Goal: Information Seeking & Learning: Understand process/instructions

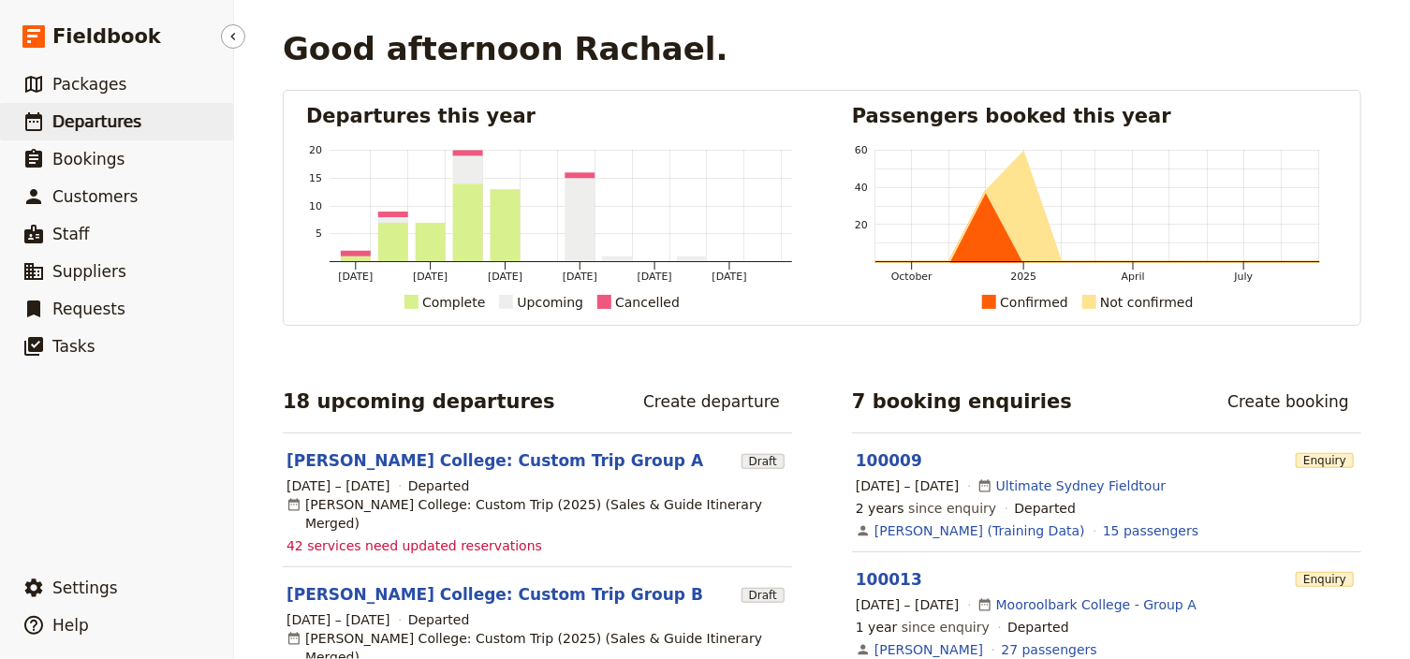
click at [86, 116] on span "Departures" at bounding box center [96, 121] width 89 height 19
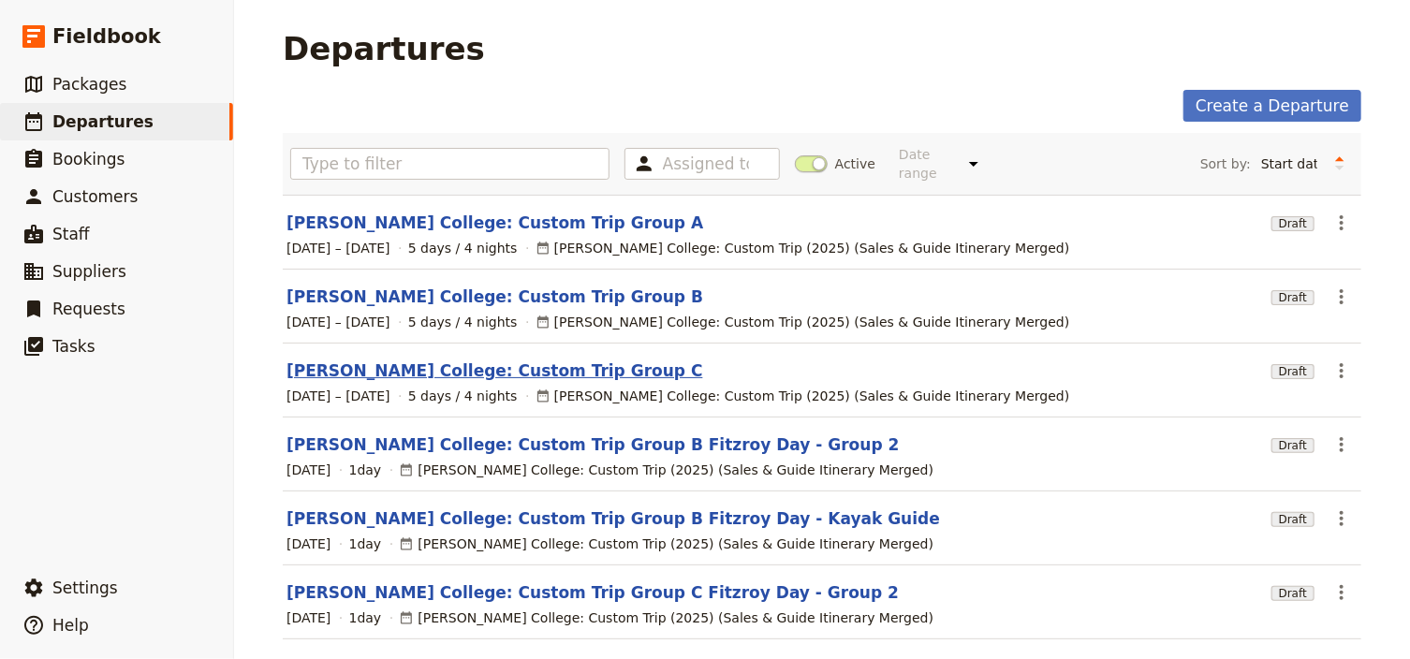
click at [468, 360] on link "[PERSON_NAME] College: Custom Trip Group C" at bounding box center [495, 371] width 417 height 22
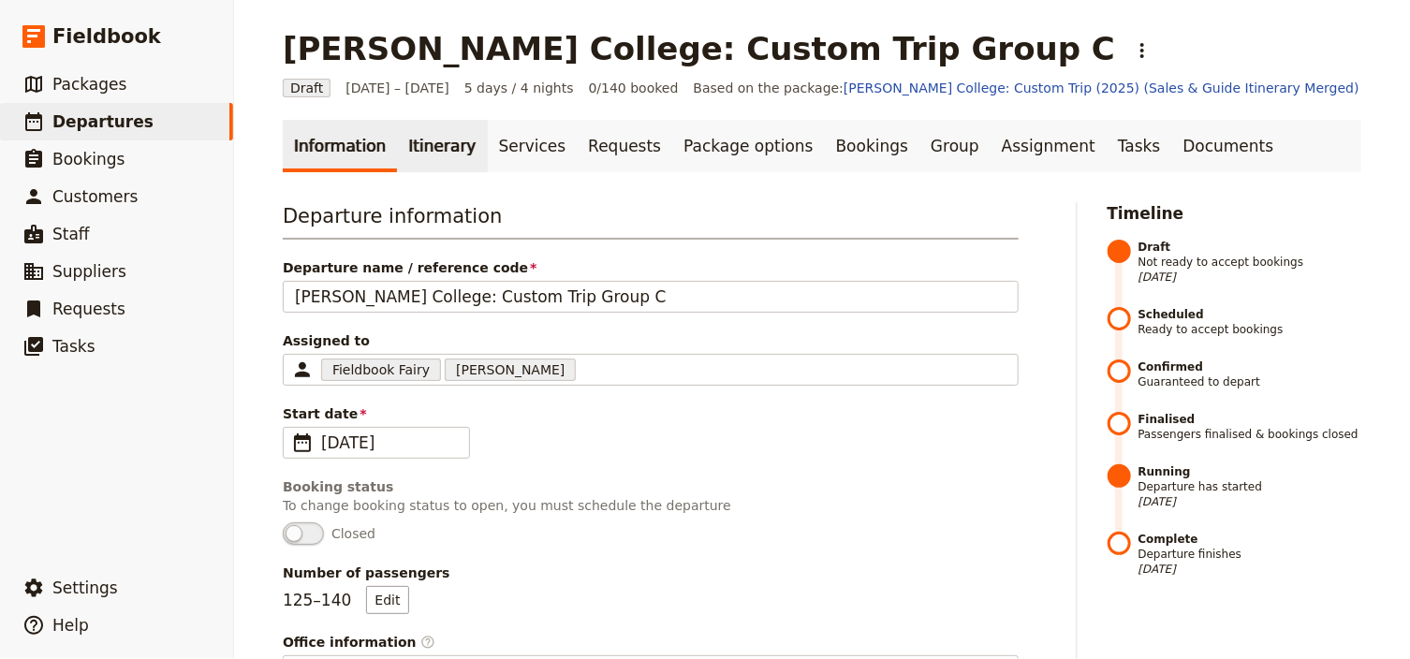
click at [427, 148] on link "Itinerary" at bounding box center [442, 146] width 90 height 52
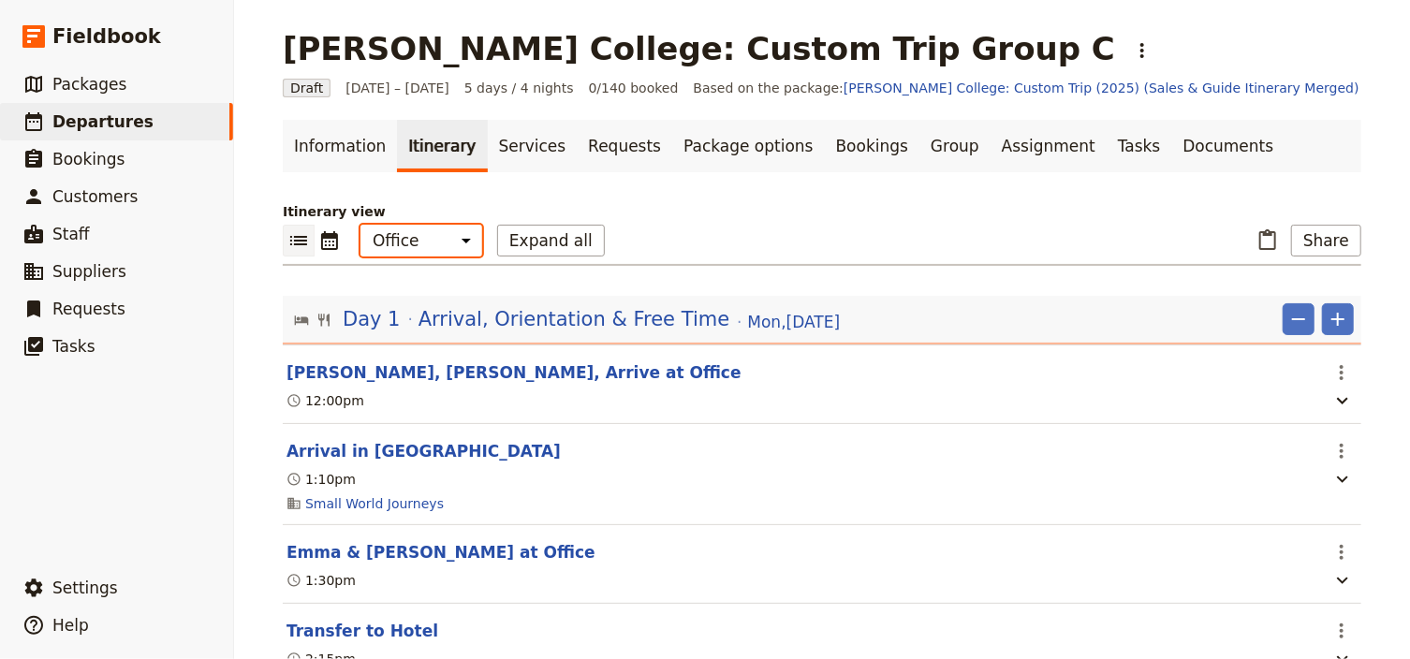
click at [426, 232] on select "Office Guide Passenger Sales" at bounding box center [422, 241] width 122 height 32
select select "STAFF"
click at [361, 225] on select "Office Guide Passenger Sales" at bounding box center [422, 241] width 122 height 32
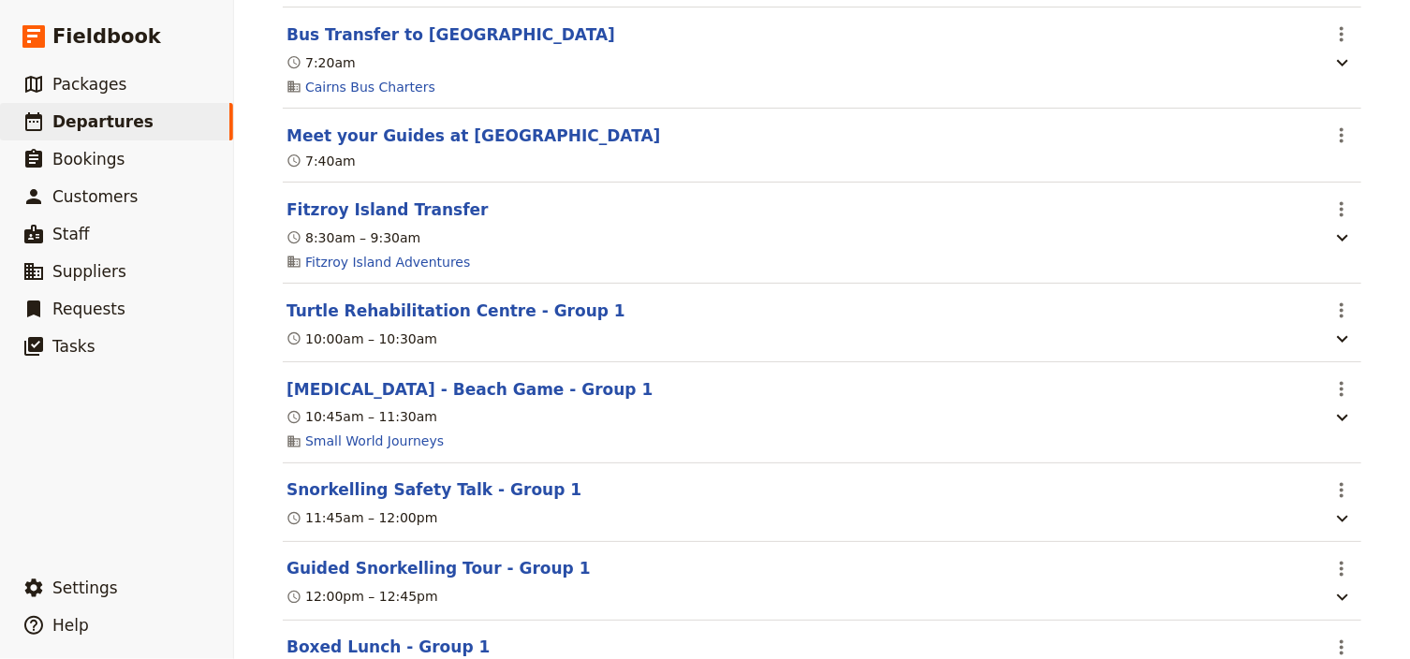
scroll to position [4645, 0]
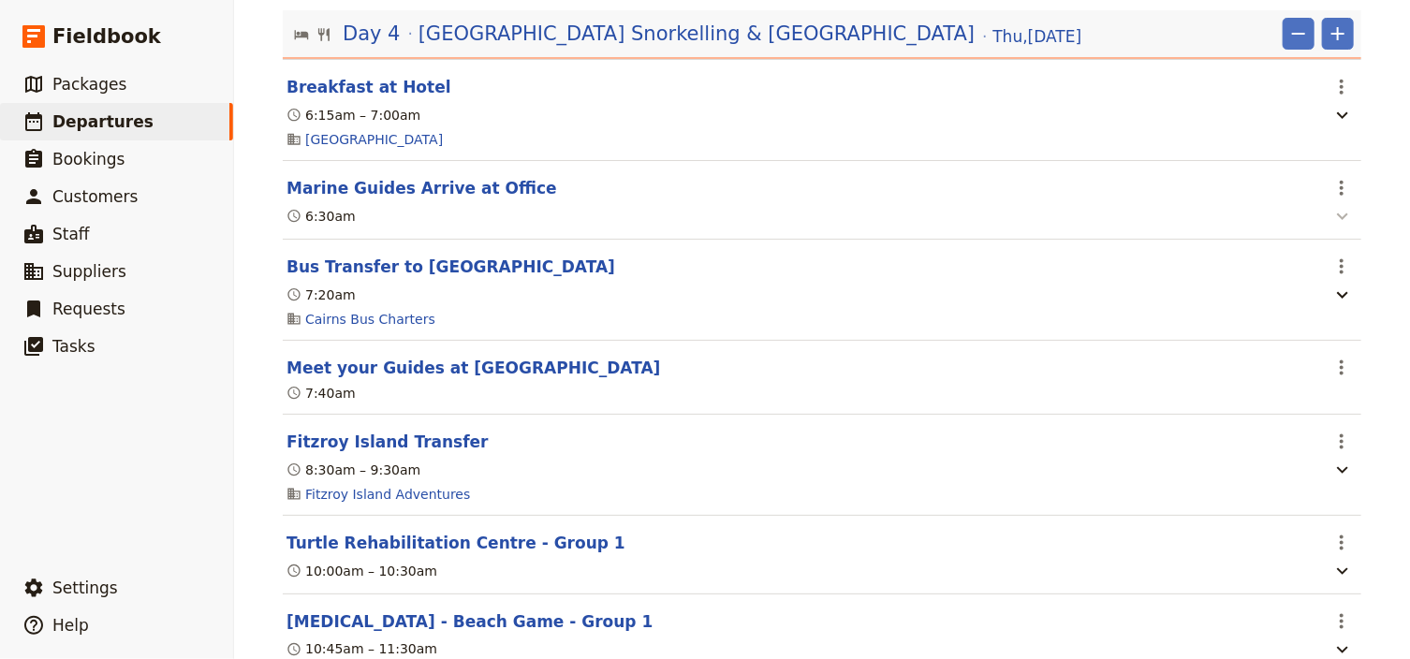
click at [1334, 228] on icon "button" at bounding box center [1343, 216] width 22 height 22
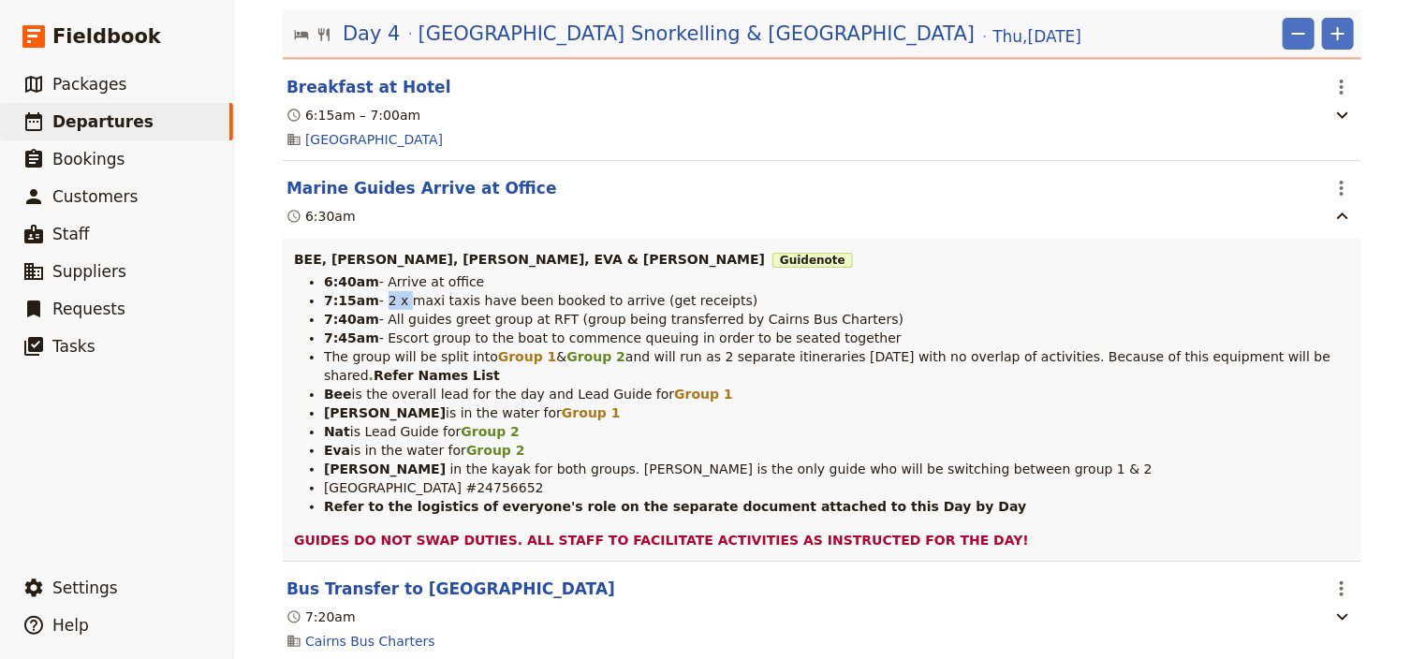
drag, startPoint x: 375, startPoint y: 345, endPoint x: 400, endPoint y: 345, distance: 25.3
click at [400, 310] on li "7:15am - 2 x maxi taxis have been booked to arrive (get receipts)" at bounding box center [837, 300] width 1026 height 19
click at [412, 308] on span "2 x maxi taxis have been booked to arrive (get receipts)" at bounding box center [574, 300] width 370 height 15
drag, startPoint x: 360, startPoint y: 345, endPoint x: 318, endPoint y: 345, distance: 41.2
click at [324, 308] on strong "7:15am" at bounding box center [351, 300] width 55 height 15
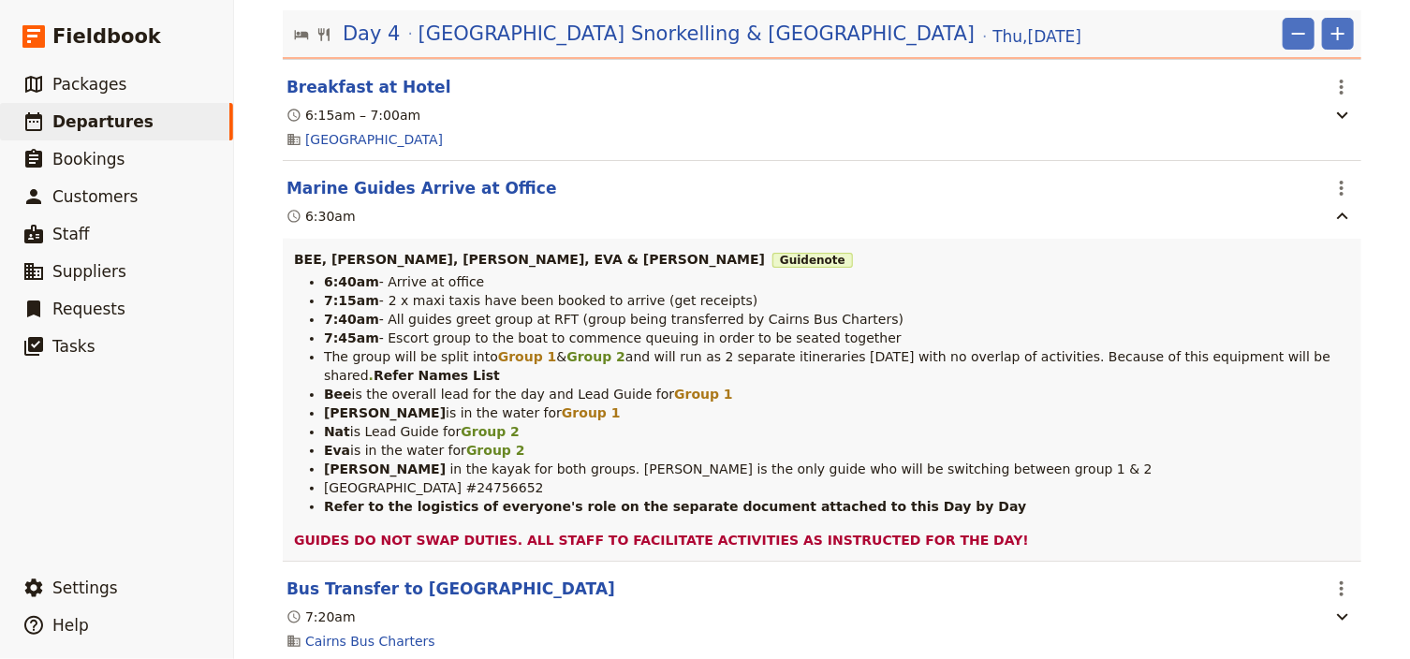
click at [416, 308] on span "2 x maxi taxis have been booked to arrive (get receipts)" at bounding box center [574, 300] width 370 height 15
drag, startPoint x: 361, startPoint y: 346, endPoint x: 313, endPoint y: 346, distance: 47.8
click at [313, 346] on ul "6:40am - Arrive at office 7:15am - 2 x maxi taxis have been booked to arrive (g…" at bounding box center [822, 394] width 1056 height 243
click at [405, 308] on span "2 x maxi taxis have been booked to arrive (get receipts)" at bounding box center [574, 300] width 370 height 15
click at [324, 310] on li "7:15am - 2 x maxi taxis have been booked to arrive (get receipts)" at bounding box center [837, 300] width 1026 height 19
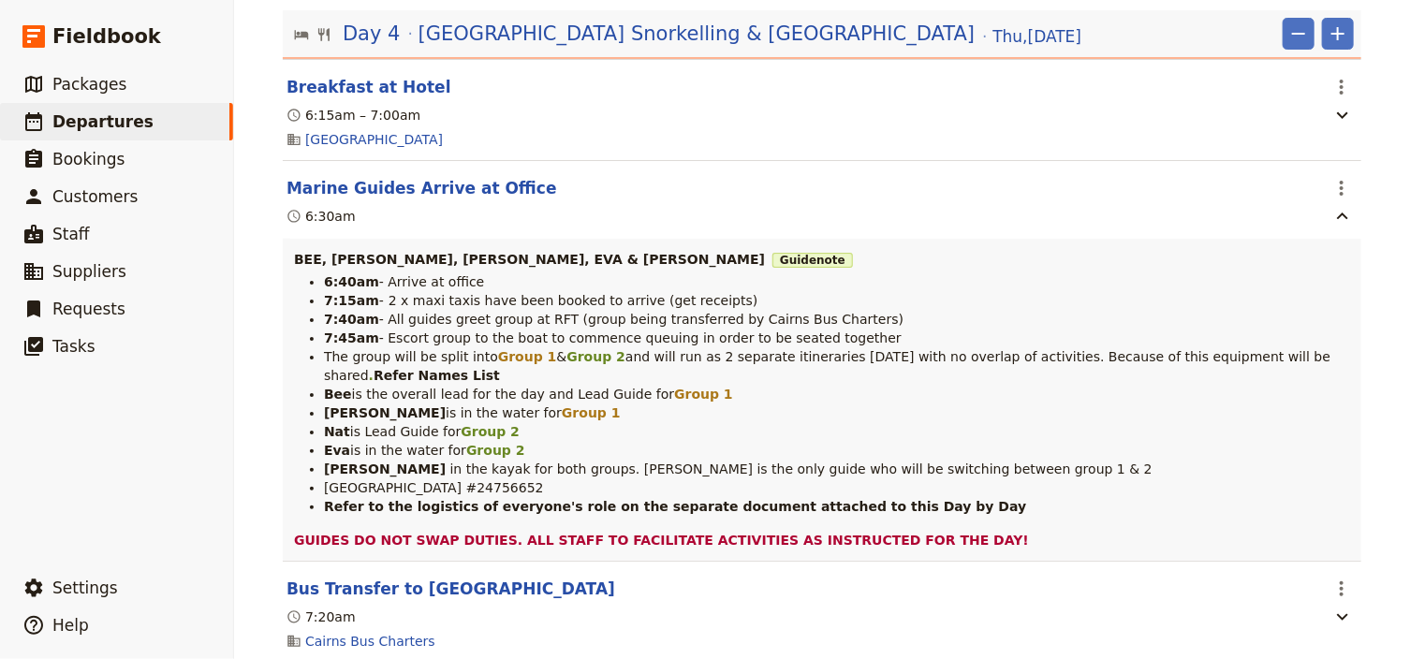
click at [397, 308] on span "2 x maxi taxis have been booked to arrive (get receipts)" at bounding box center [574, 300] width 370 height 15
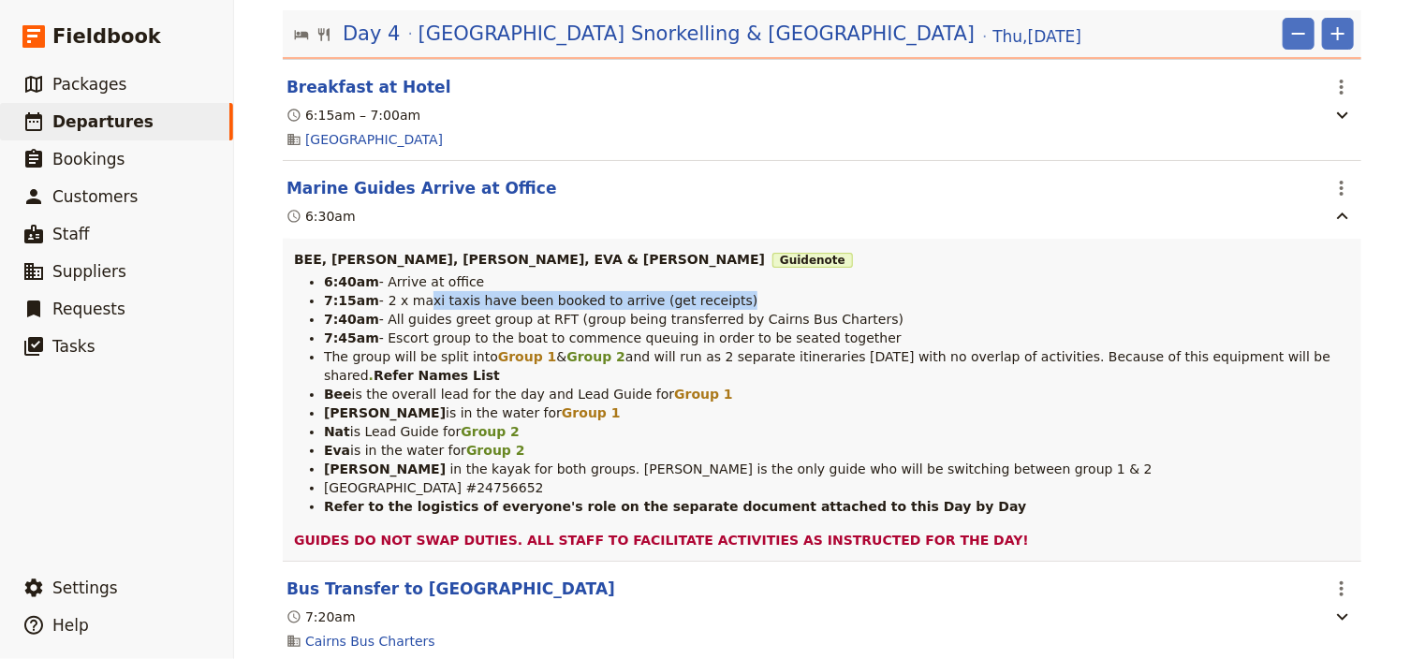
drag, startPoint x: 411, startPoint y: 345, endPoint x: 710, endPoint y: 352, distance: 298.8
click at [710, 310] on li "7:15am - 2 x maxi taxis have been booked to arrive (get receipts)" at bounding box center [837, 300] width 1026 height 19
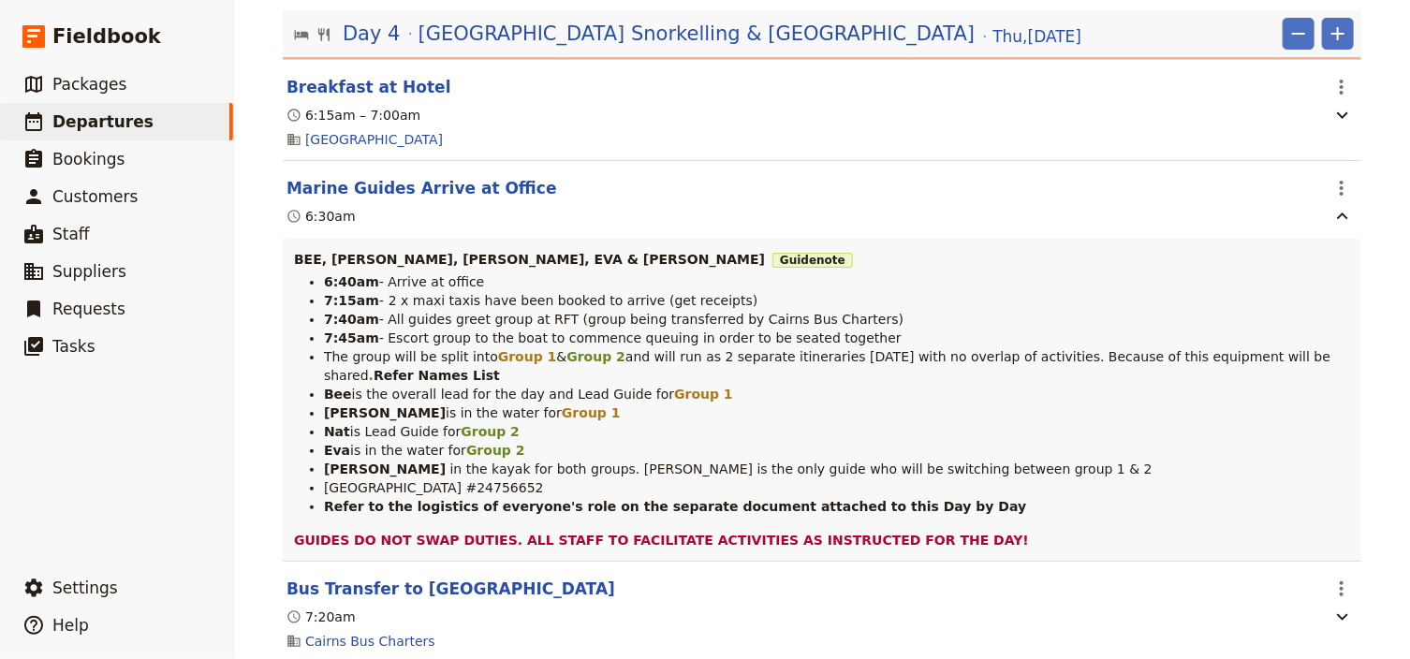
click at [326, 308] on strong "7:15am" at bounding box center [351, 300] width 55 height 15
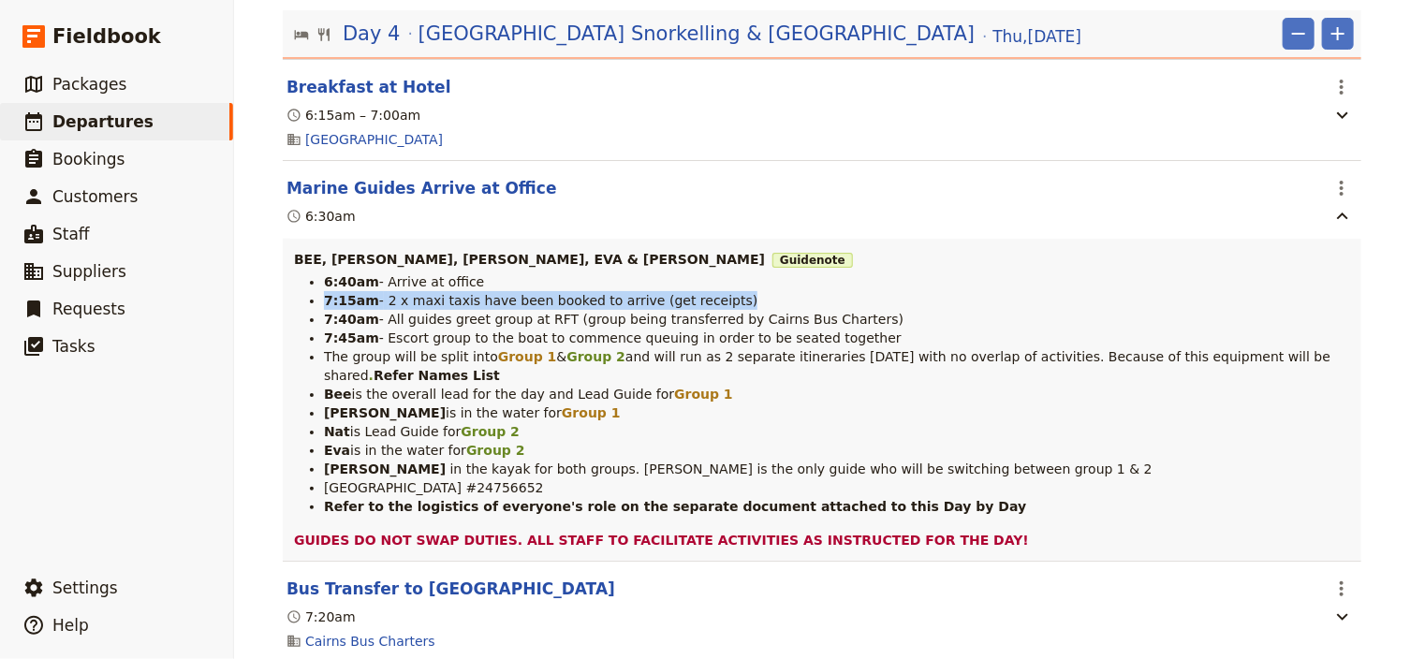
drag, startPoint x: 320, startPoint y: 342, endPoint x: 734, endPoint y: 345, distance: 414.0
click at [734, 310] on li "7:15am - 2 x maxi taxis have been booked to arrive (get receipts)" at bounding box center [837, 300] width 1026 height 19
